Goal: Transaction & Acquisition: Download file/media

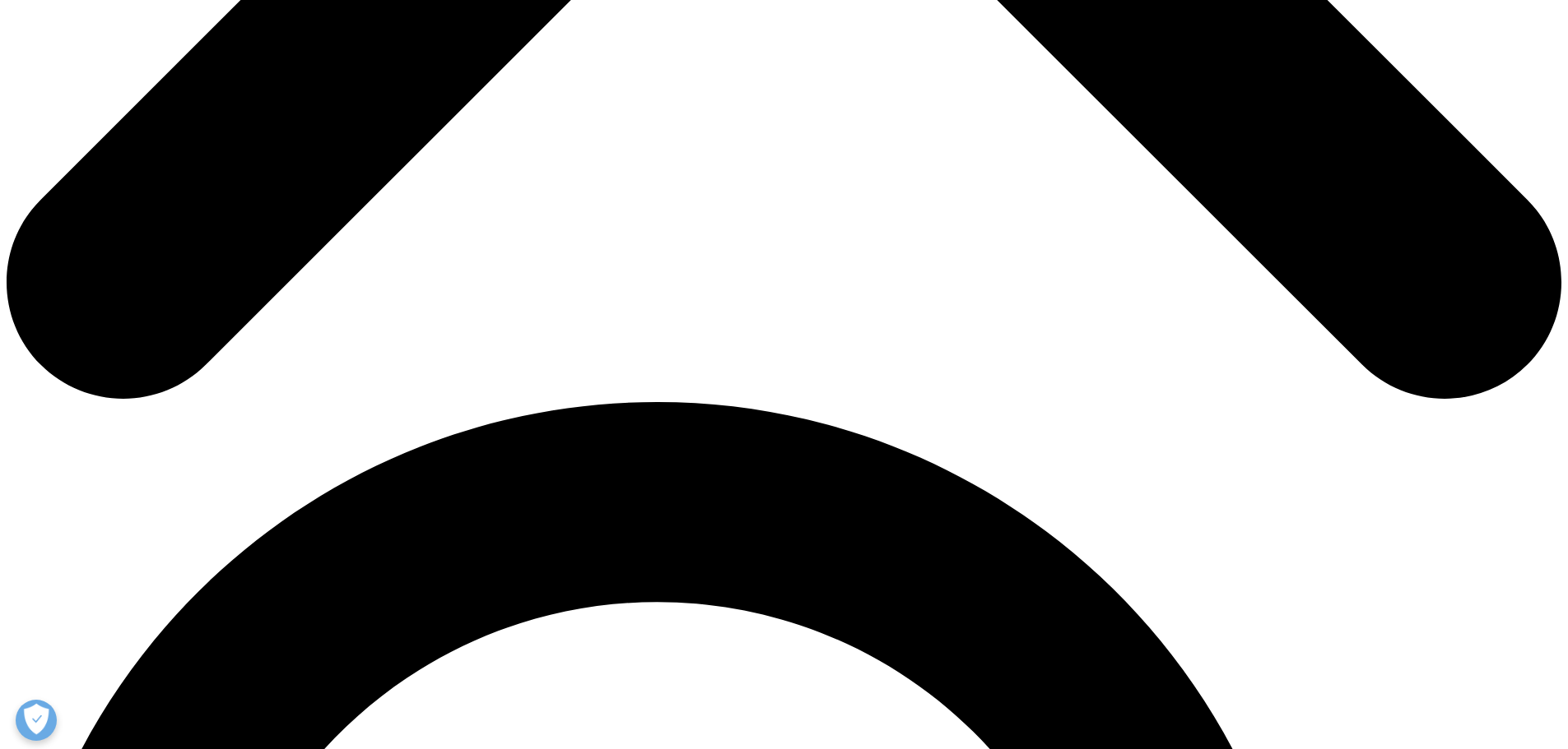
scroll to position [1201, 0]
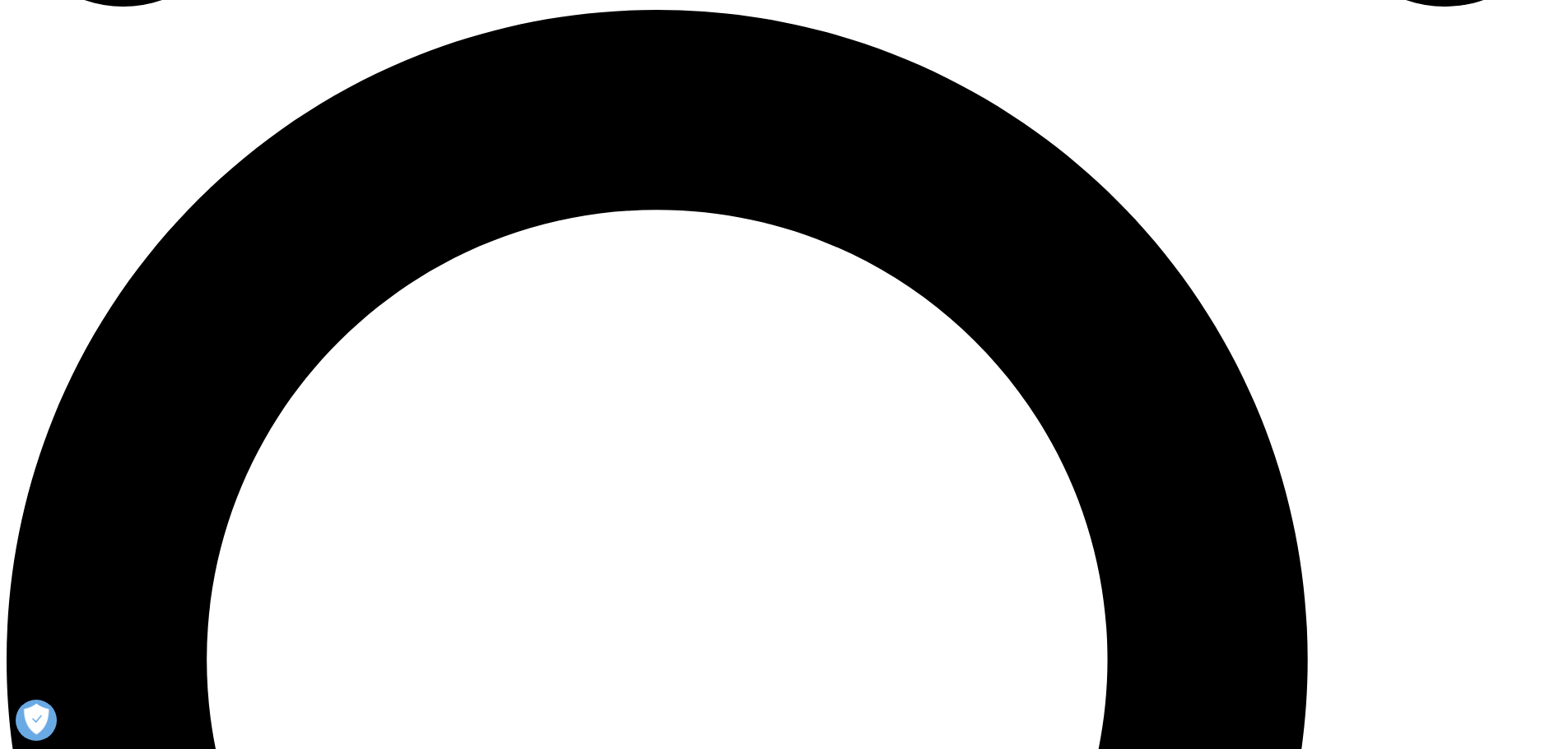
scroll to position [1860, 0]
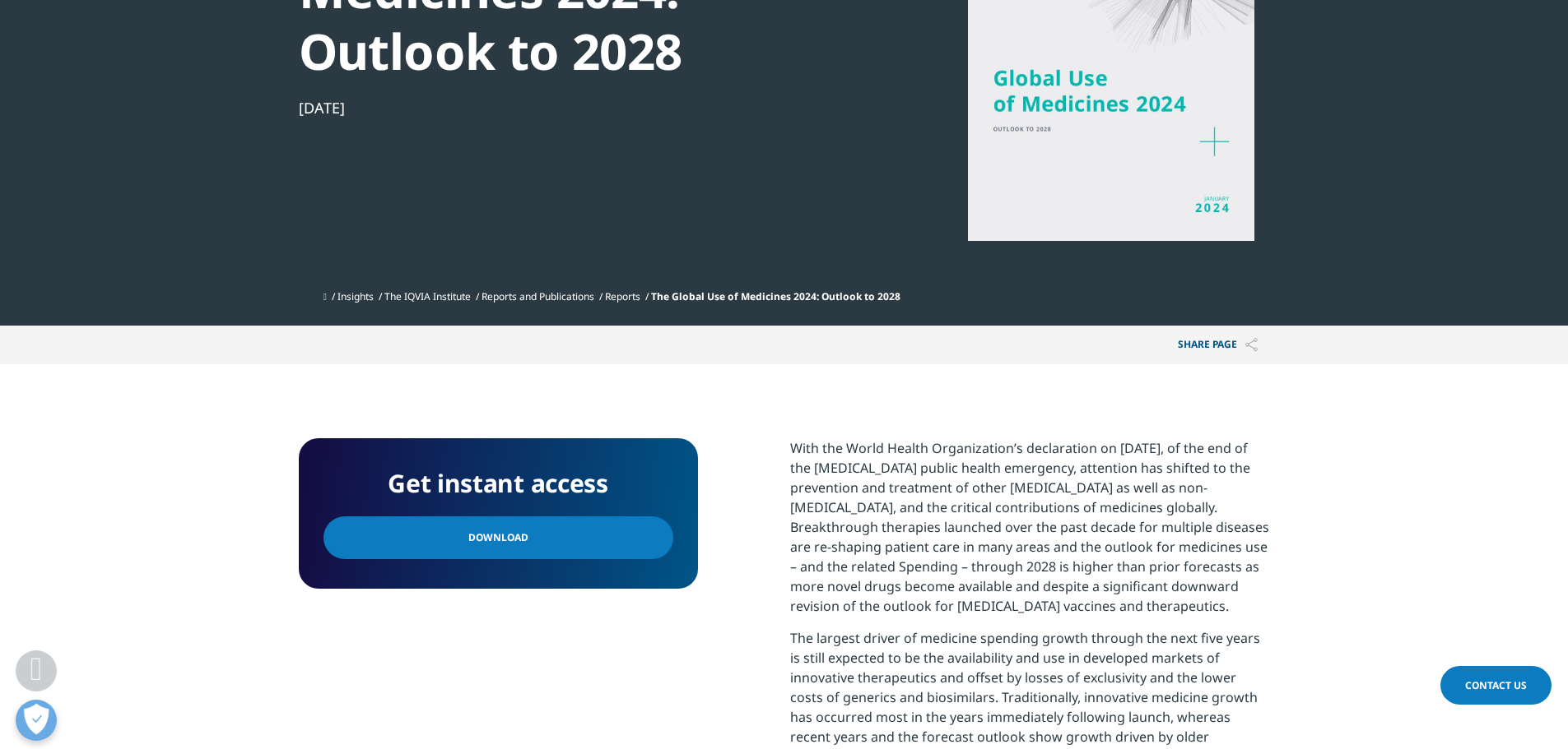
scroll to position [274, 0]
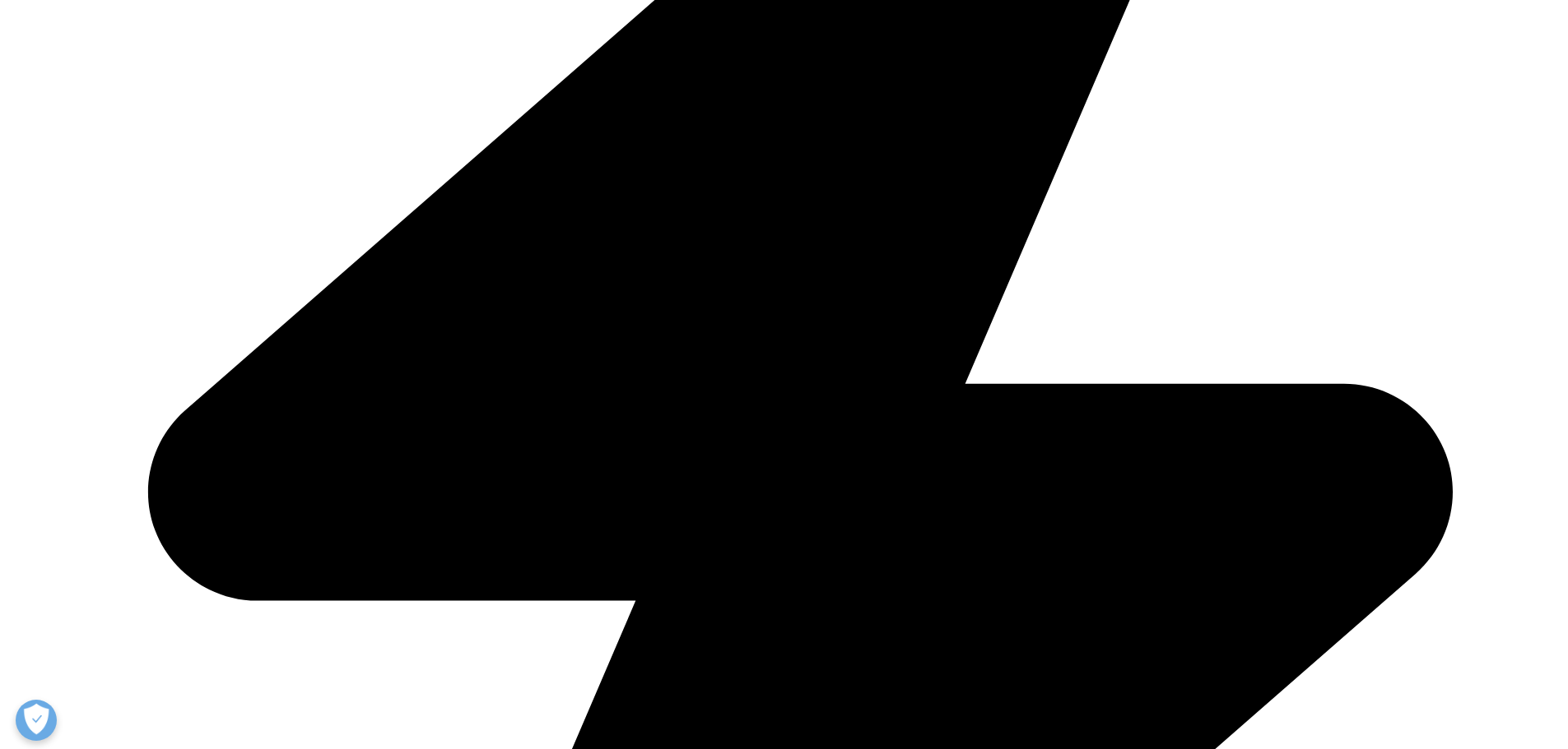
scroll to position [1316, 0]
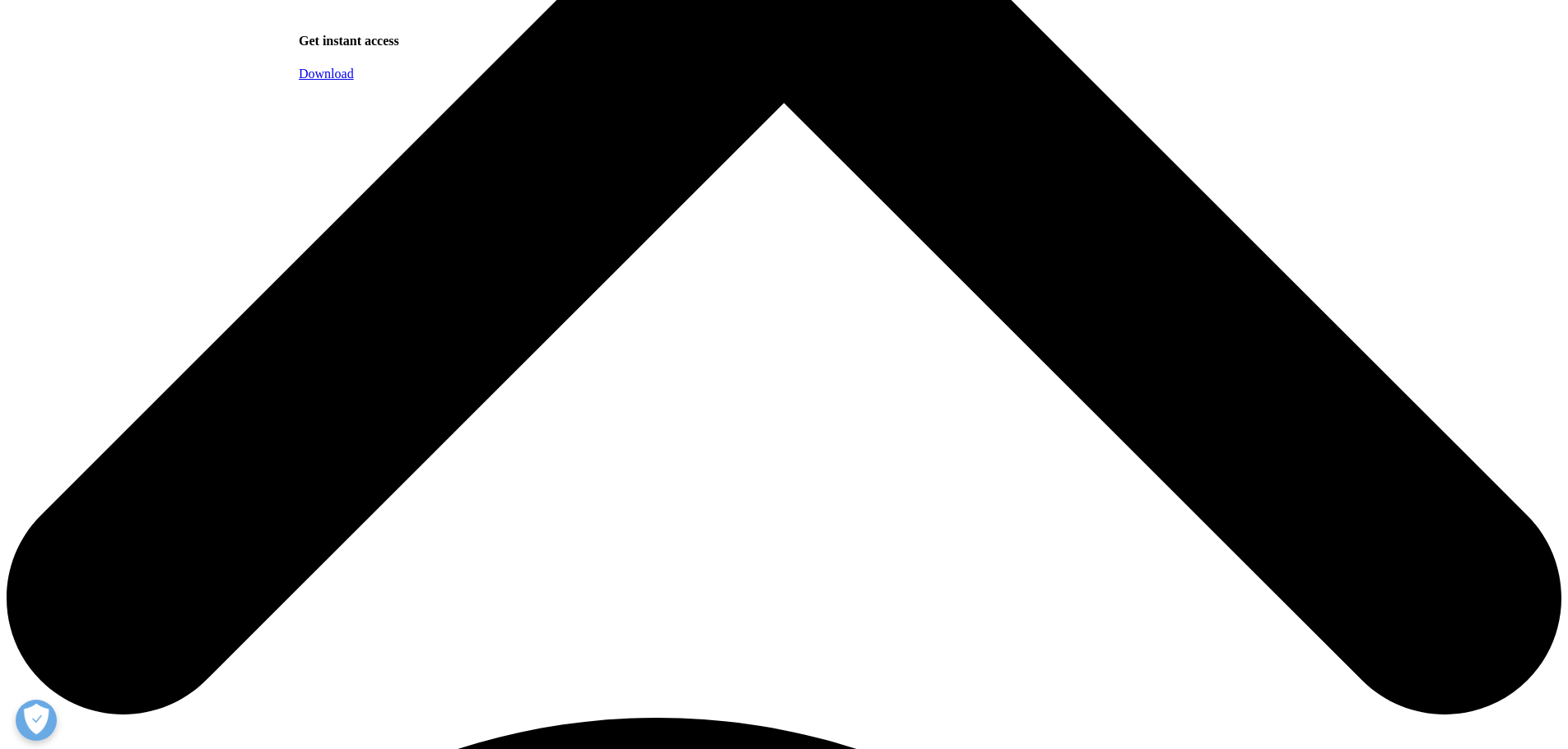
scroll to position [987, 0]
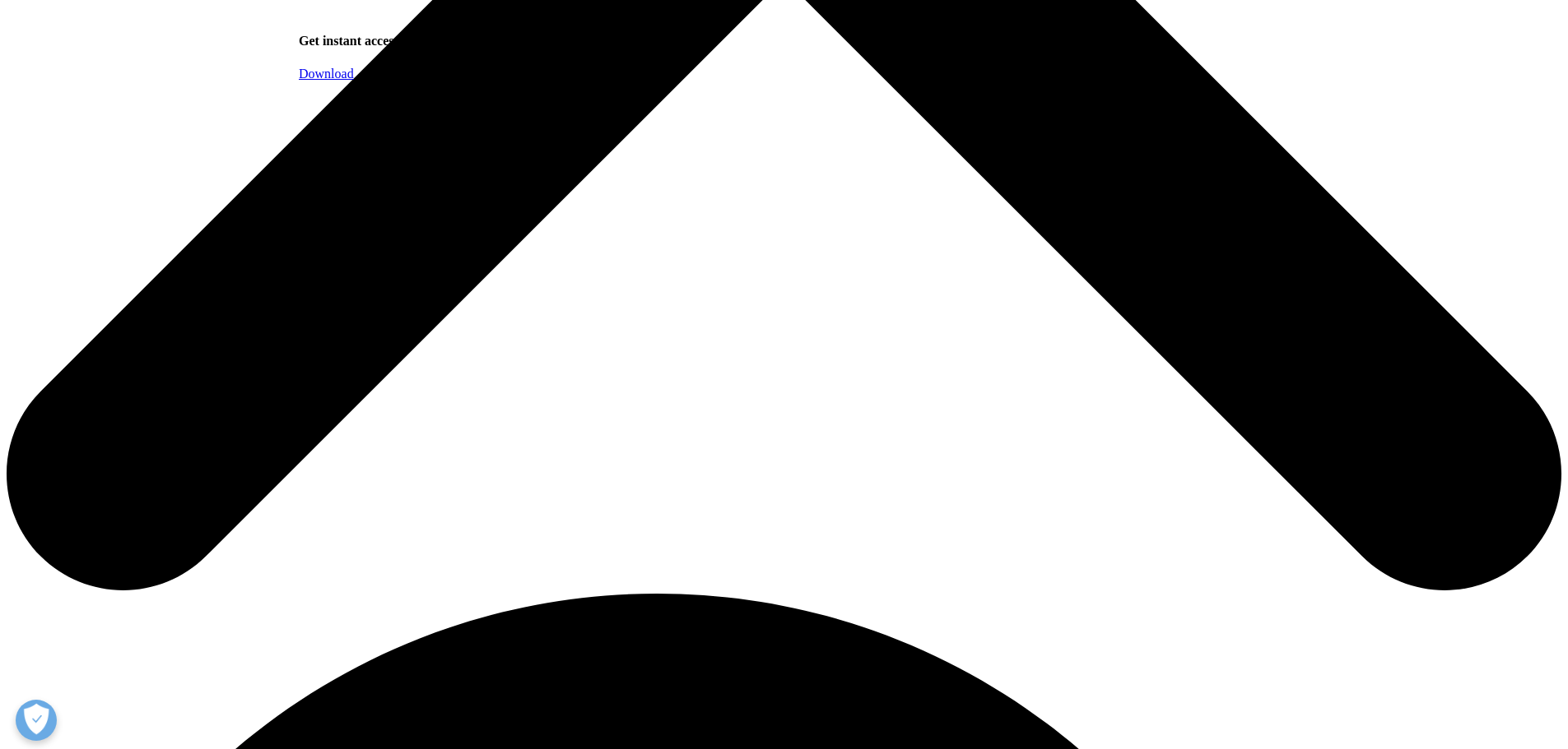
click at [353, 80] on link "Download" at bounding box center [327, 73] width 55 height 14
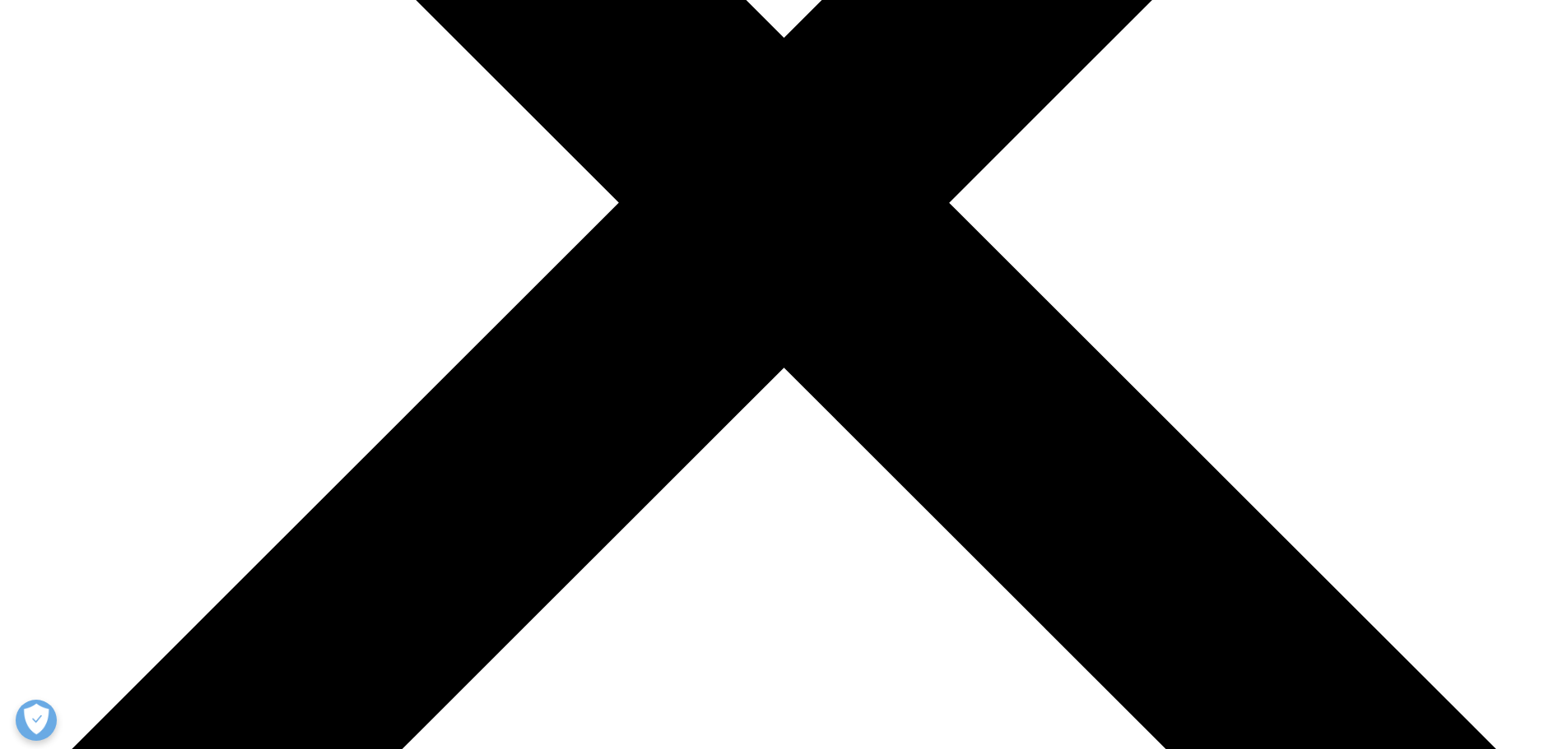
scroll to position [576, 0]
